Goal: Task Accomplishment & Management: Manage account settings

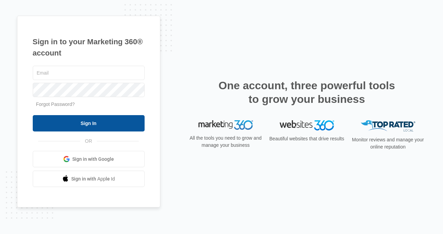
type input "[PERSON_NAME][EMAIL_ADDRESS][PERSON_NAME][DOMAIN_NAME]"
click at [74, 131] on input "Sign In" at bounding box center [89, 123] width 112 height 16
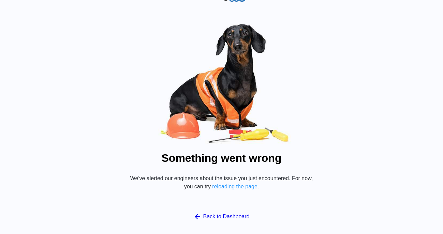
click at [233, 189] on button "reloading the page" at bounding box center [234, 187] width 45 height 6
